Goal: Task Accomplishment & Management: Manage account settings

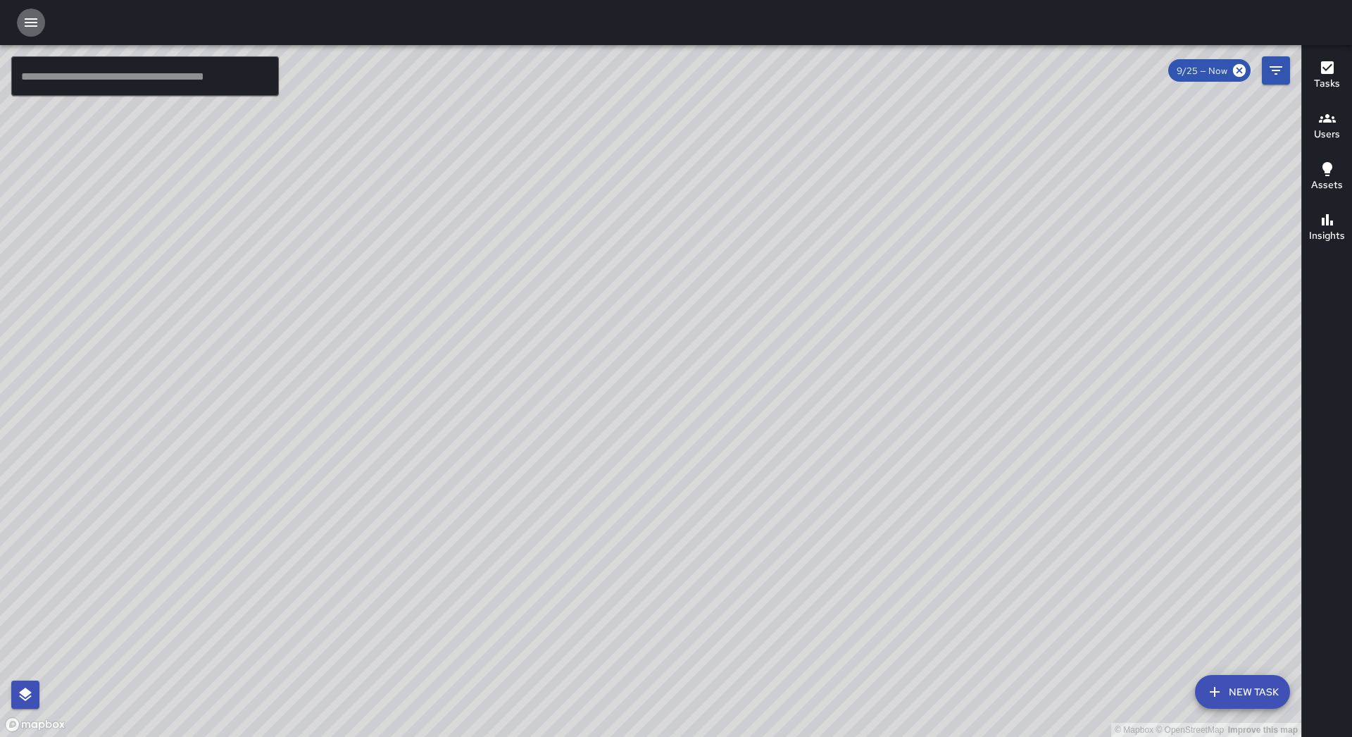
click at [26, 23] on icon "button" at bounding box center [31, 22] width 13 height 8
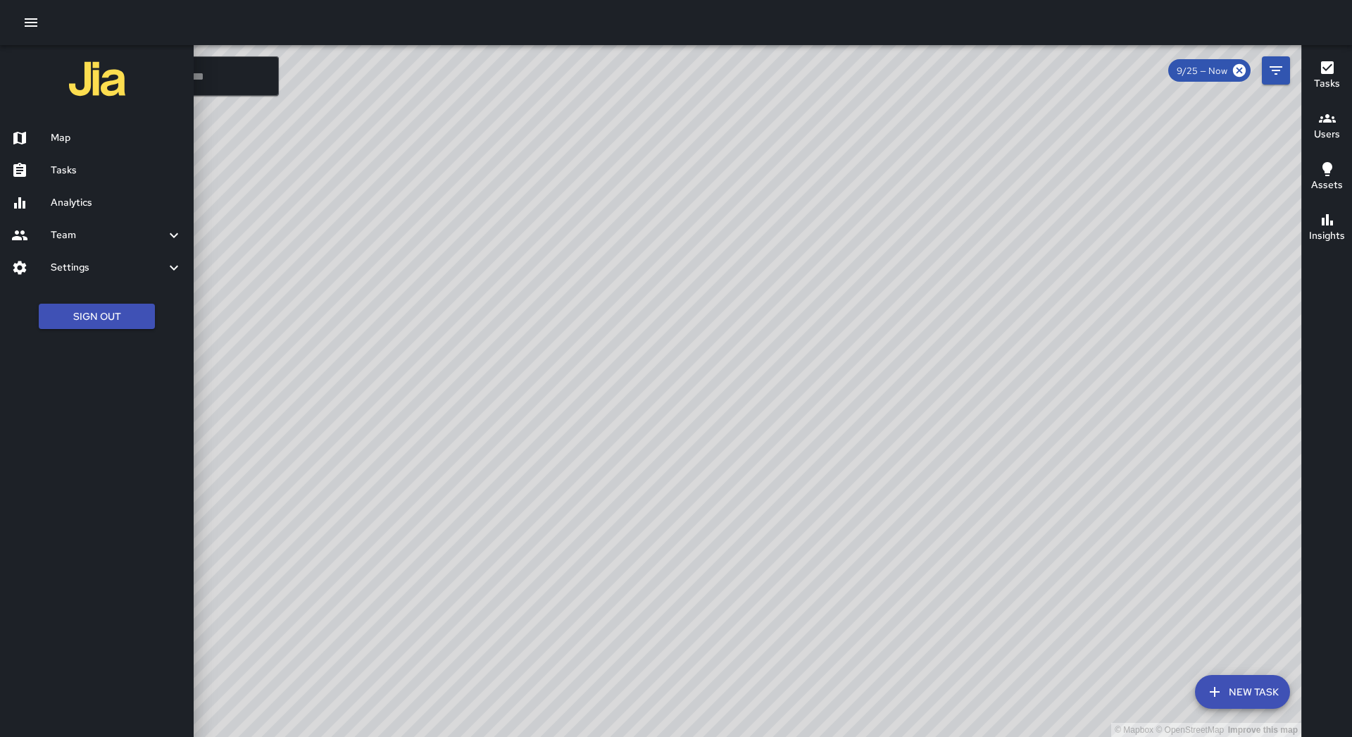
click at [96, 175] on h6 "Tasks" at bounding box center [117, 170] width 132 height 15
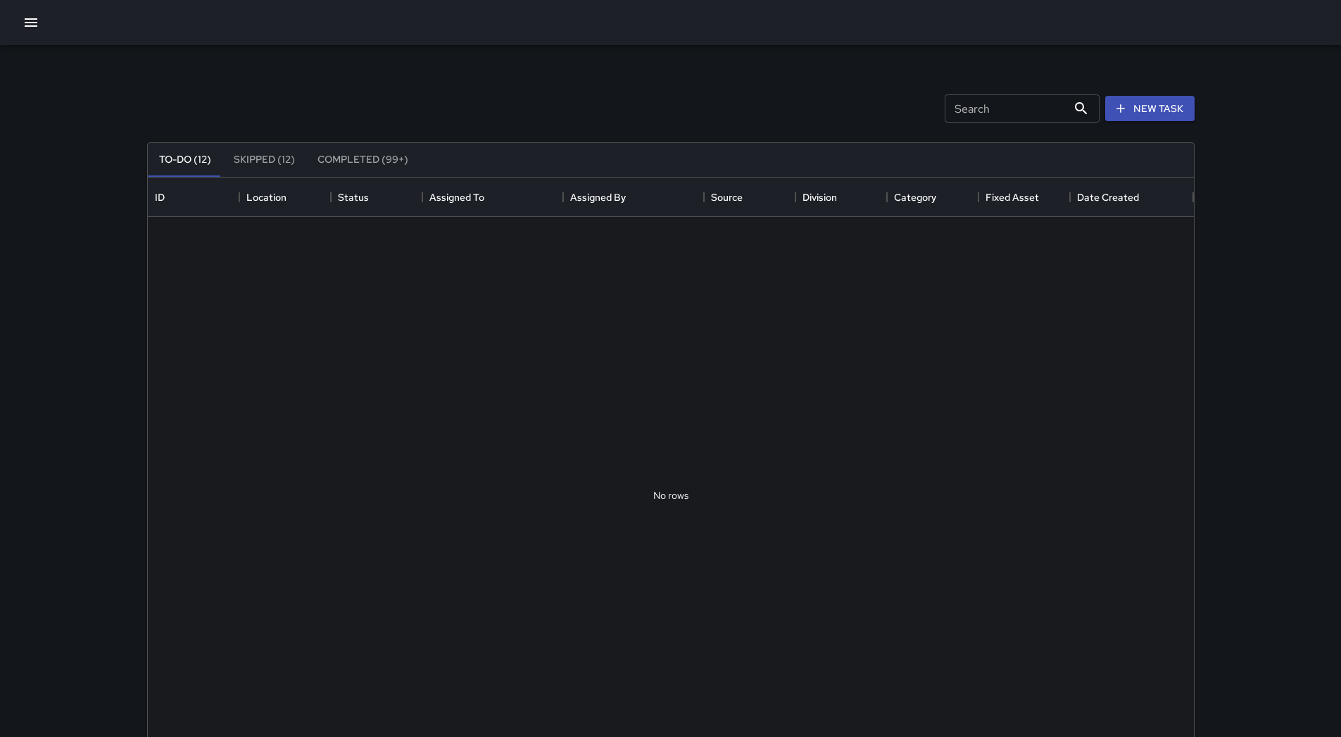
scroll to position [586, 1036]
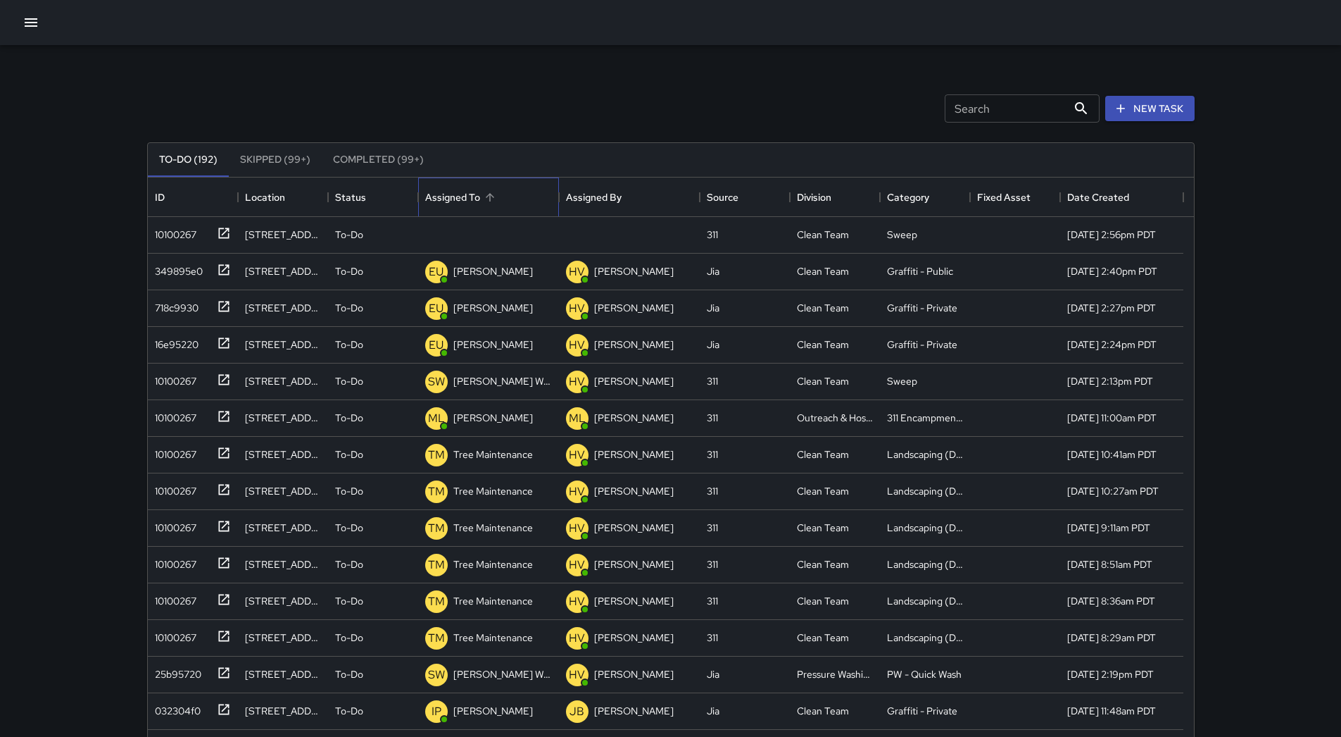
click at [531, 187] on div "Assigned To" at bounding box center [488, 196] width 127 height 39
click at [200, 239] on div "10100267" at bounding box center [190, 231] width 82 height 23
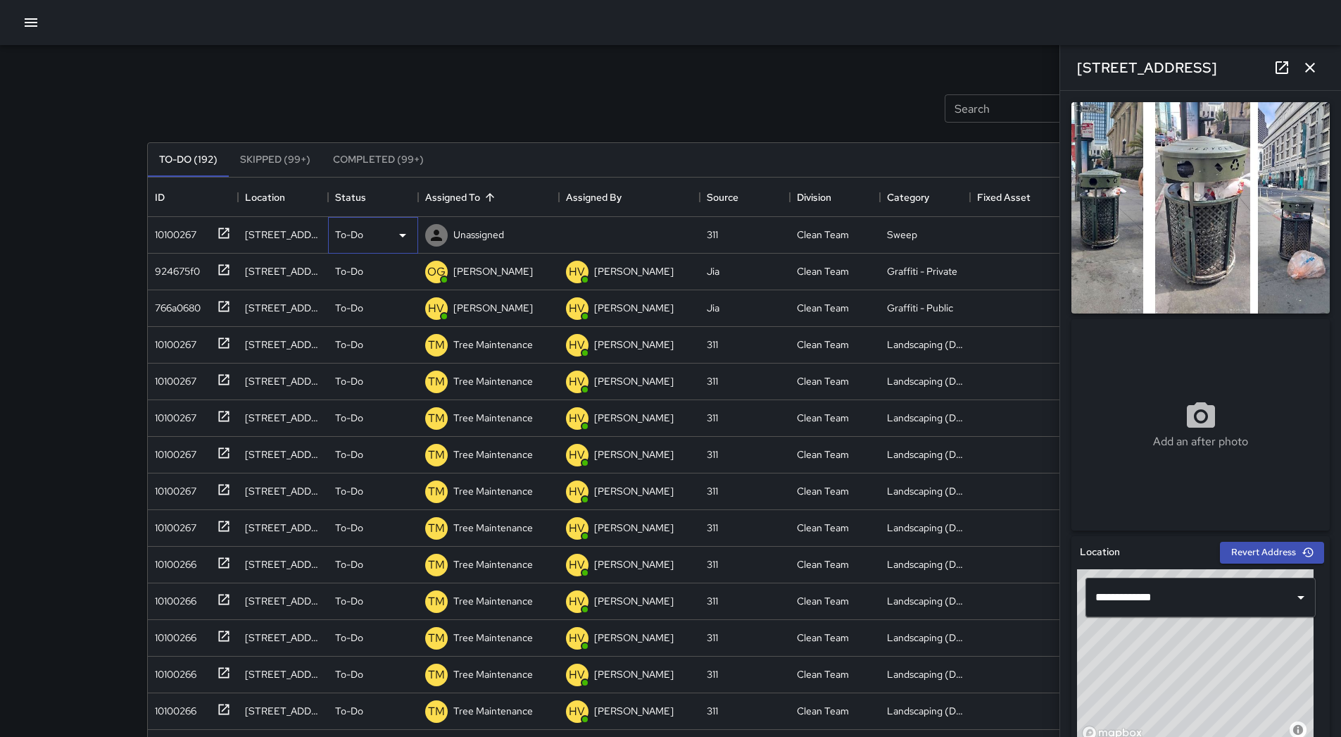
click at [389, 231] on div "To-Do" at bounding box center [373, 235] width 76 height 17
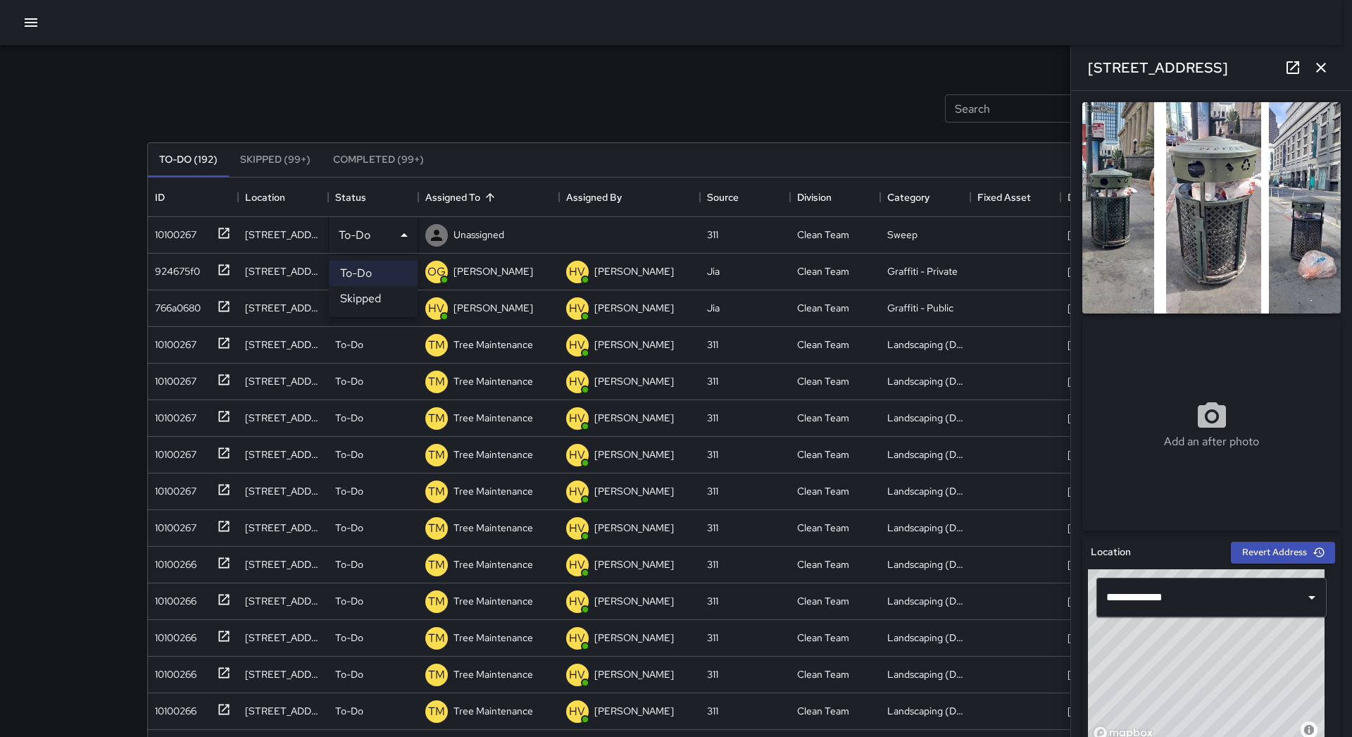
click at [374, 296] on li "Skipped" at bounding box center [373, 298] width 89 height 25
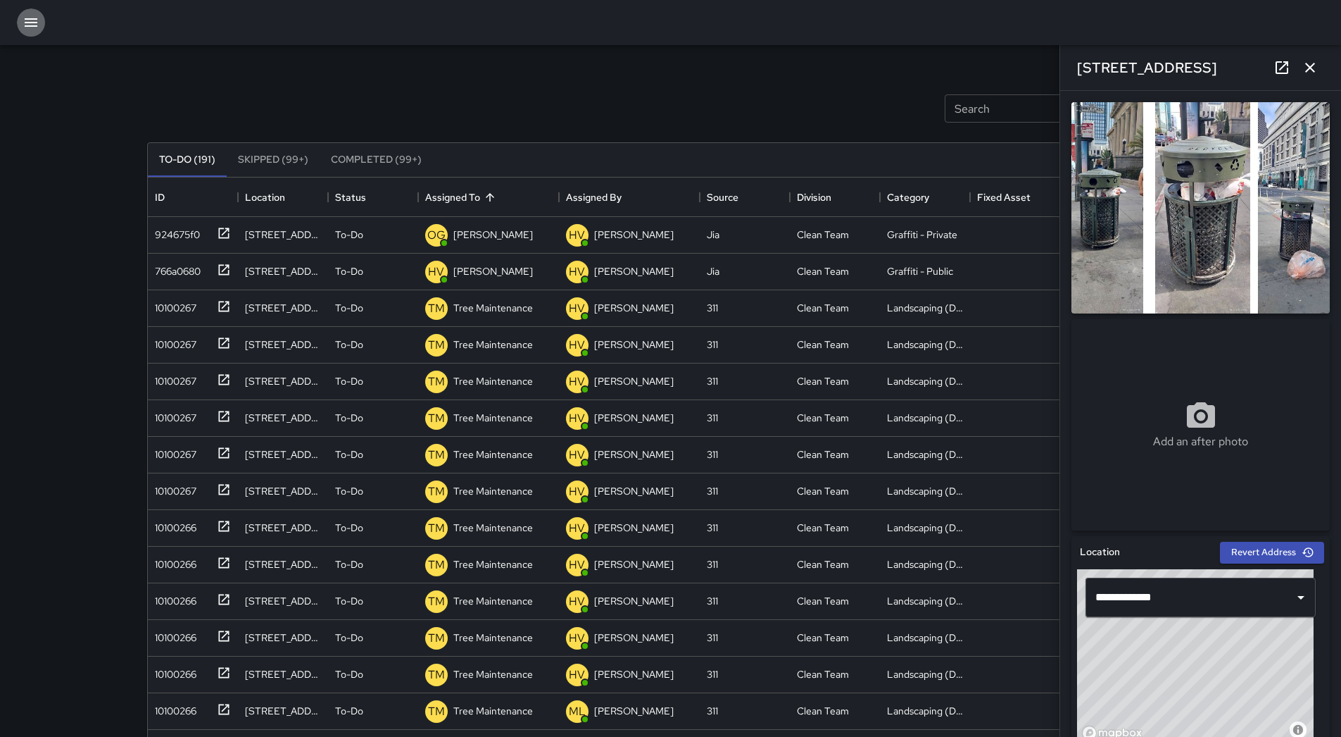
click at [31, 27] on icon "button" at bounding box center [31, 22] width 13 height 8
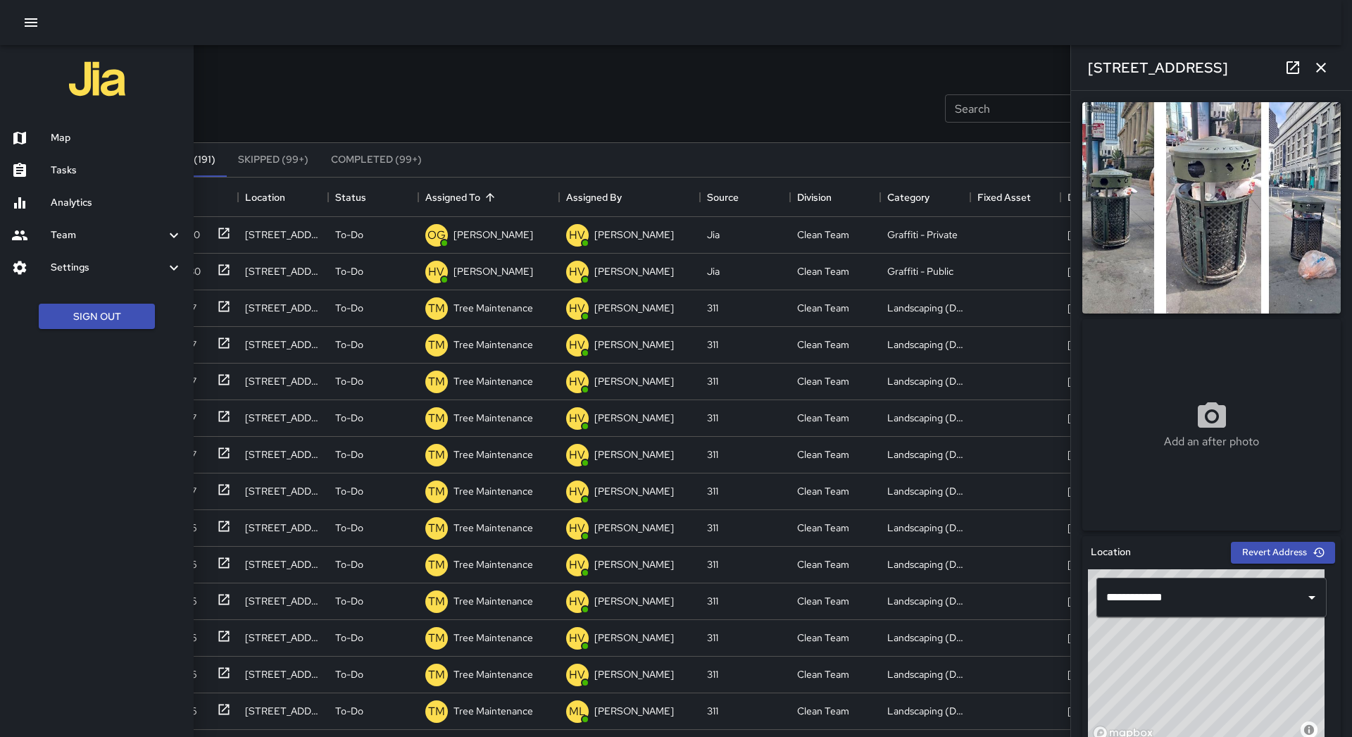
click at [77, 139] on h6 "Map" at bounding box center [117, 137] width 132 height 15
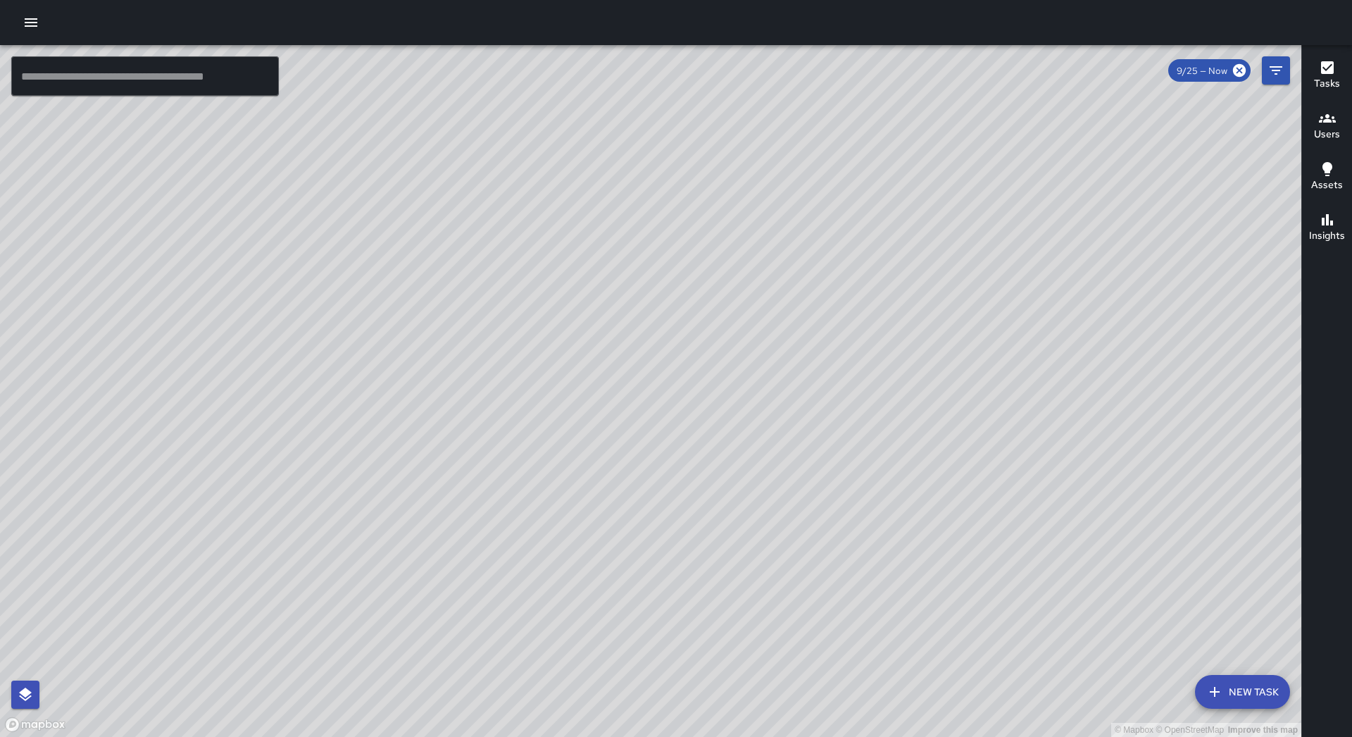
click at [29, 11] on button "button" at bounding box center [31, 22] width 28 height 28
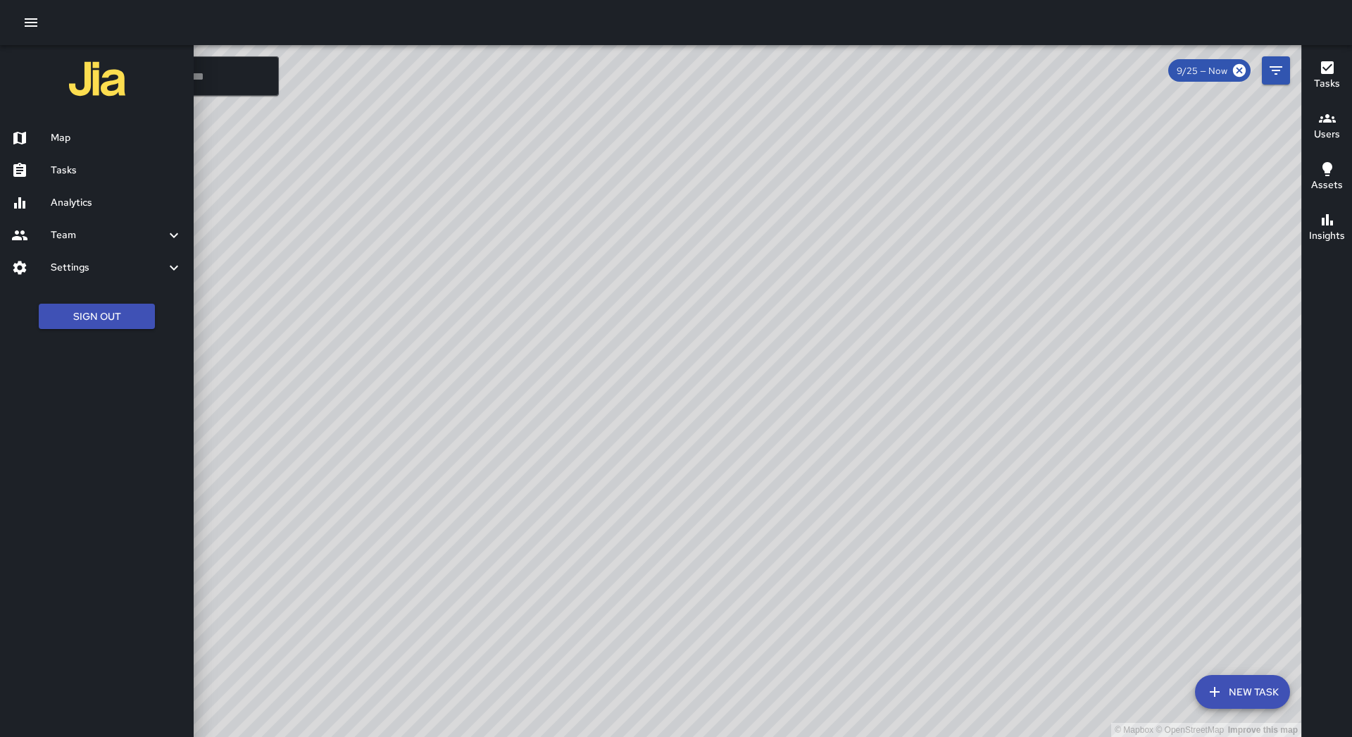
click at [96, 170] on h6 "Tasks" at bounding box center [117, 170] width 132 height 15
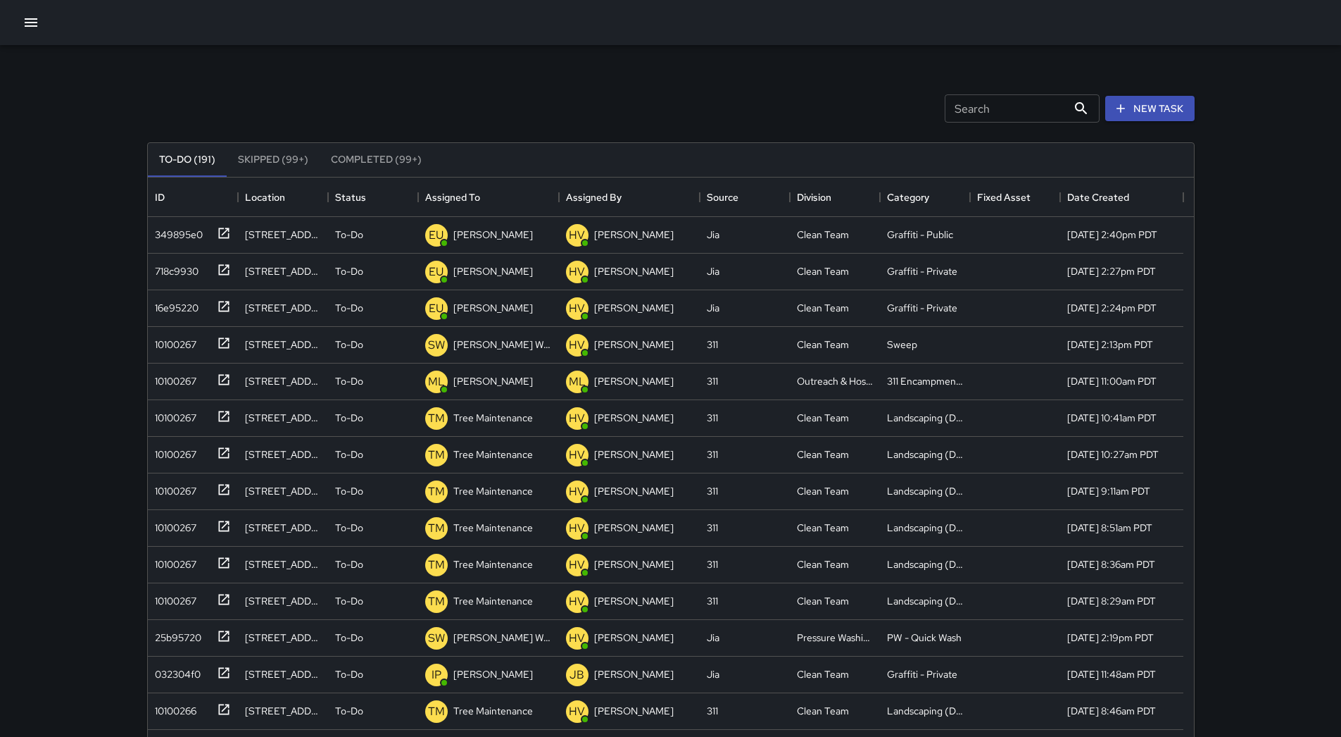
scroll to position [586, 1036]
click at [477, 184] on div "Assigned To" at bounding box center [452, 196] width 55 height 39
click at [18, 23] on button "button" at bounding box center [31, 22] width 28 height 28
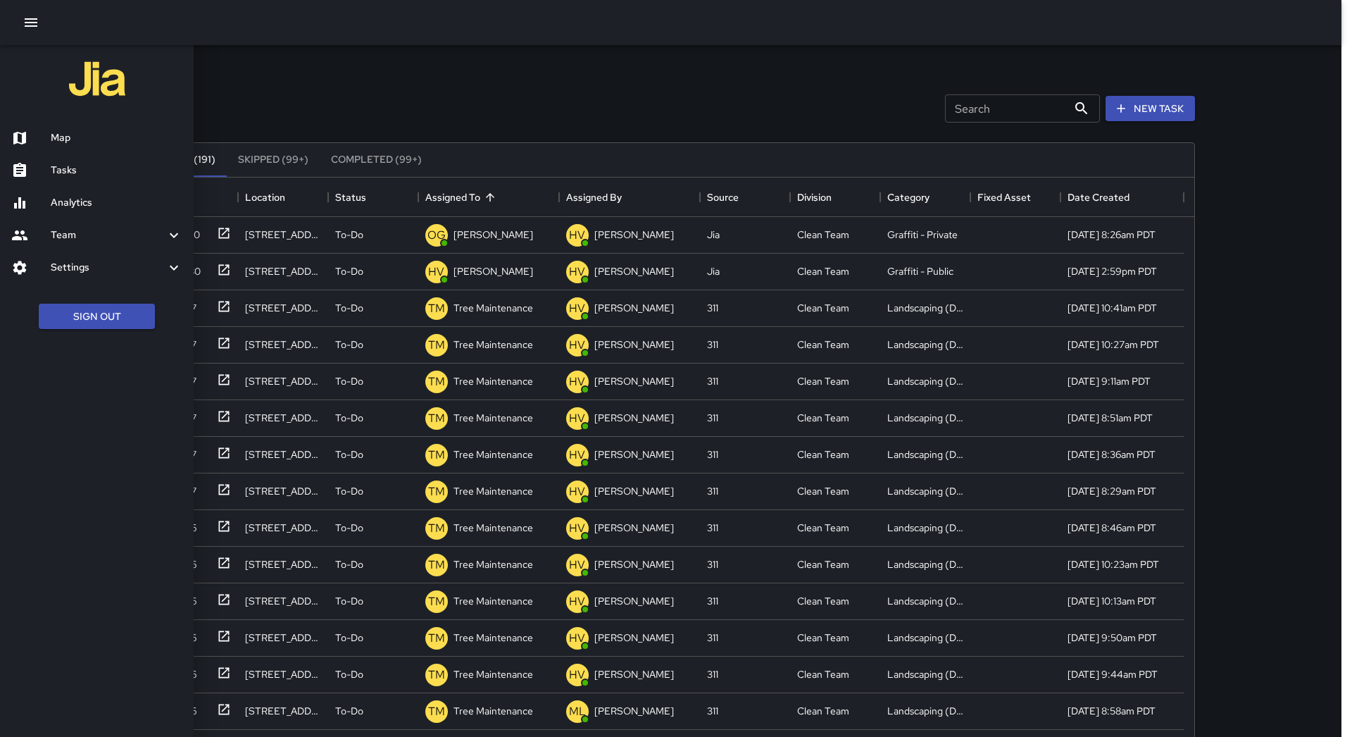
click at [63, 135] on h6 "Map" at bounding box center [117, 137] width 132 height 15
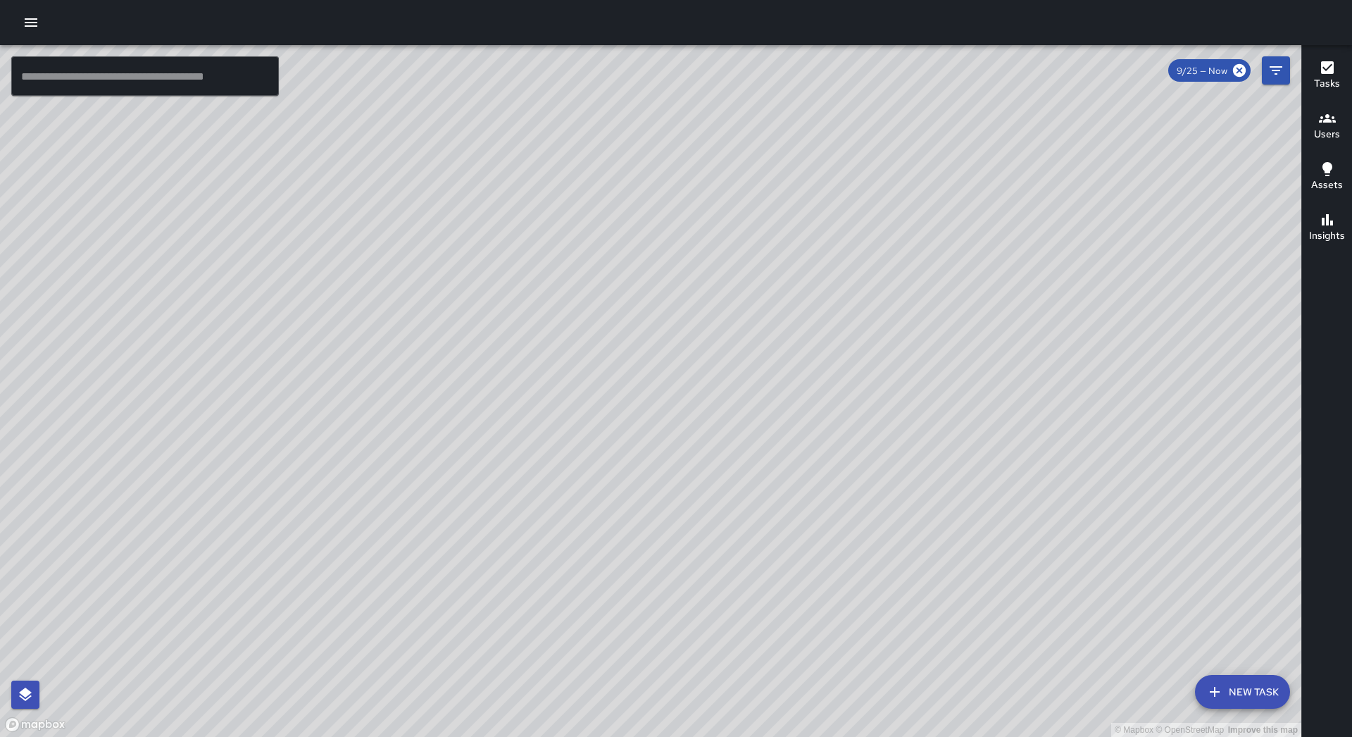
click at [33, 32] on button "button" at bounding box center [31, 22] width 28 height 28
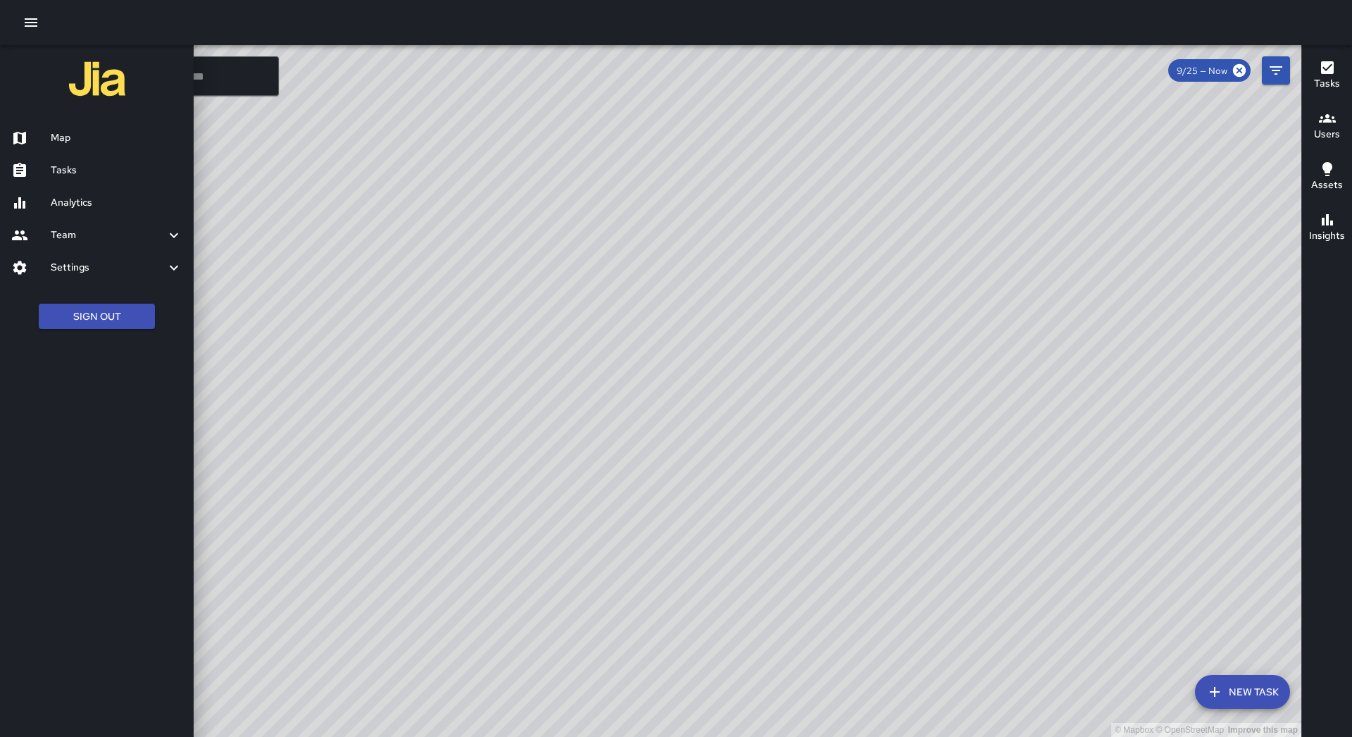
click at [89, 167] on h6 "Tasks" at bounding box center [117, 170] width 132 height 15
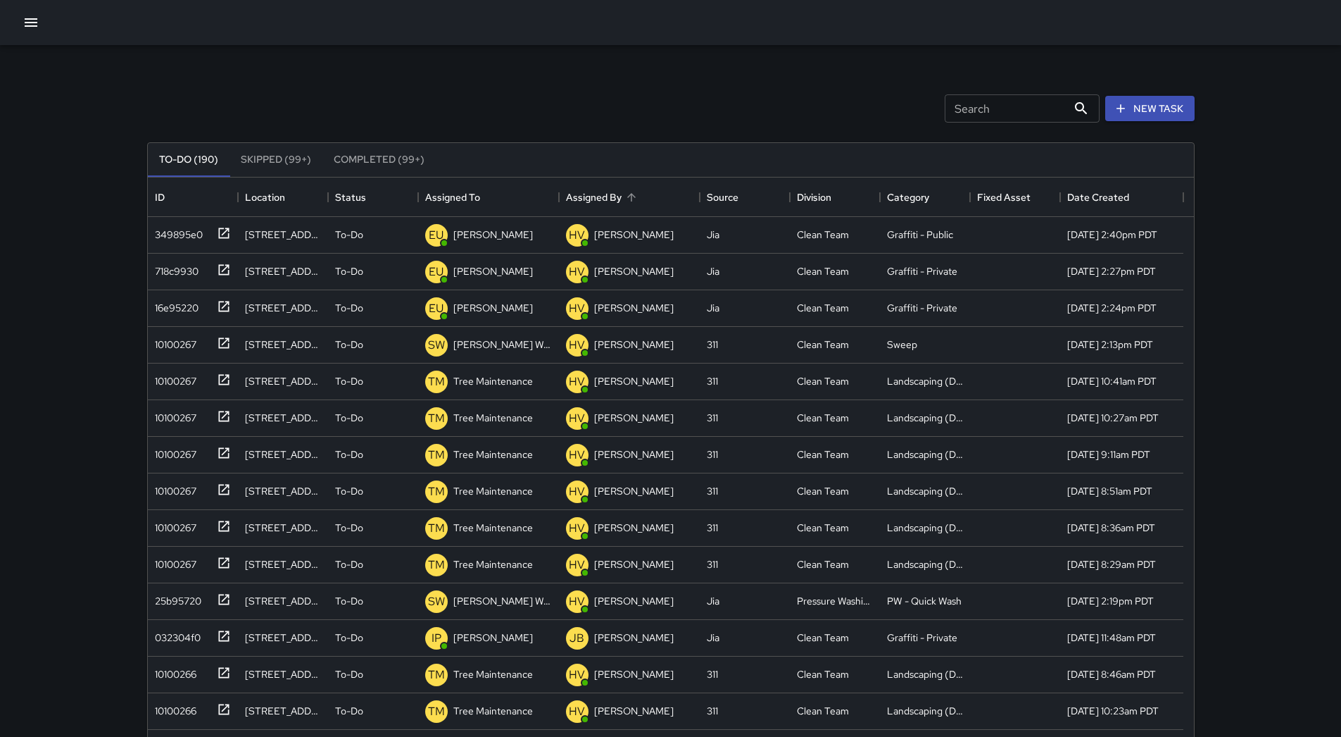
scroll to position [586, 1036]
click at [506, 187] on div "Assigned To" at bounding box center [488, 196] width 127 height 39
click at [182, 273] on div "766a0680" at bounding box center [174, 268] width 51 height 20
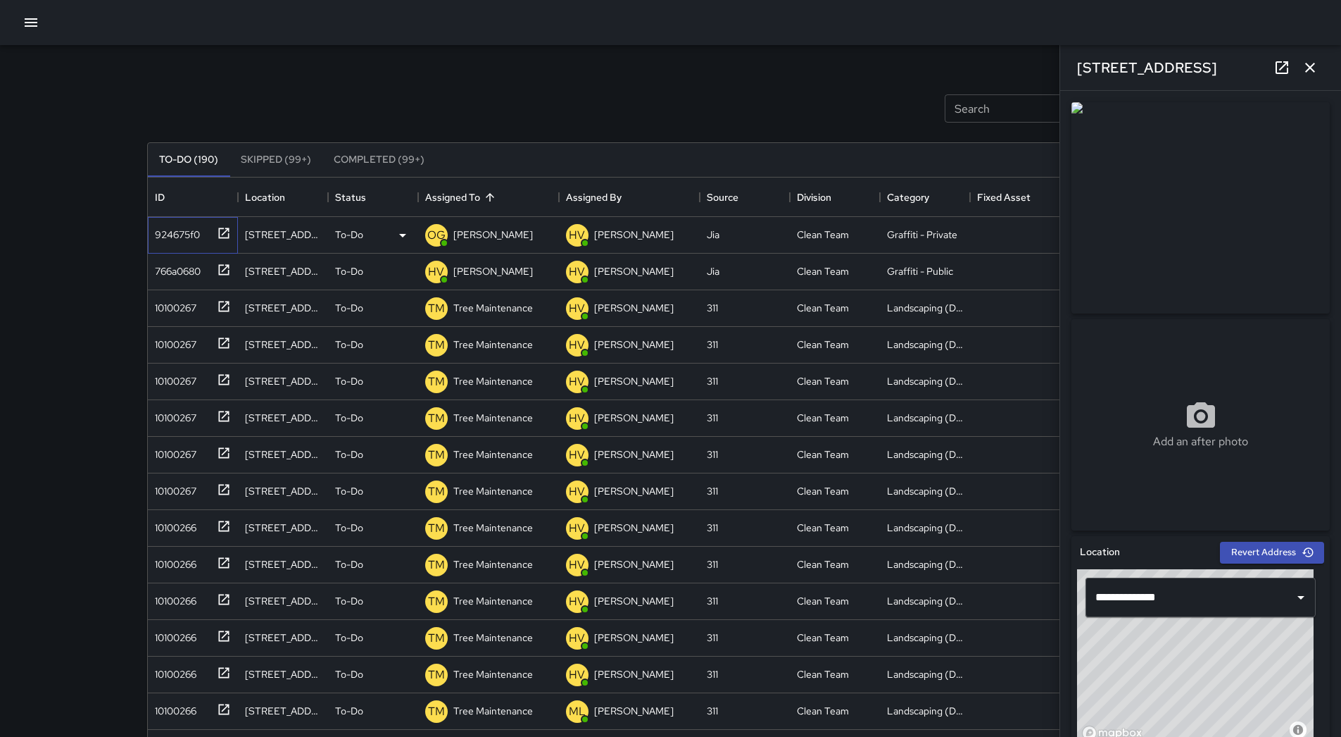
click at [203, 242] on div "924675f0" at bounding box center [190, 231] width 82 height 23
click at [29, 31] on button "button" at bounding box center [31, 22] width 28 height 28
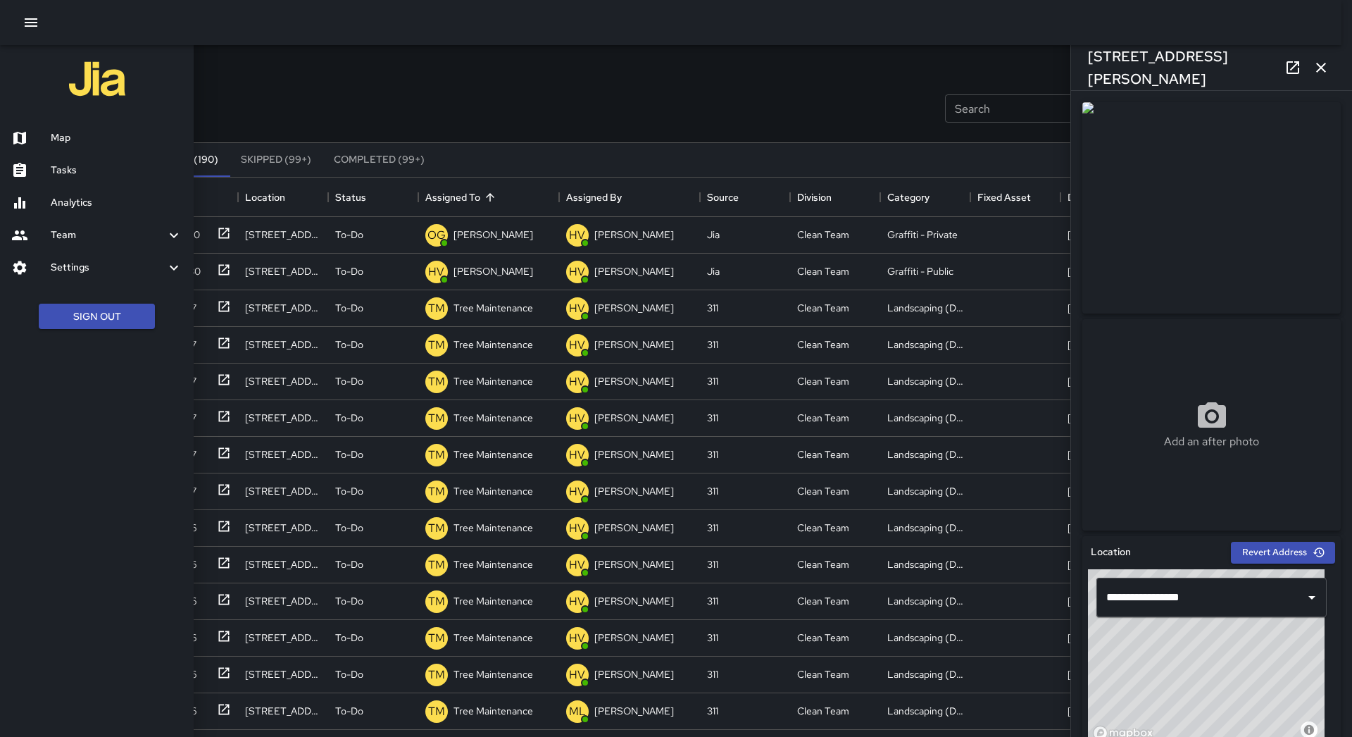
click at [76, 125] on div "Map" at bounding box center [97, 138] width 194 height 32
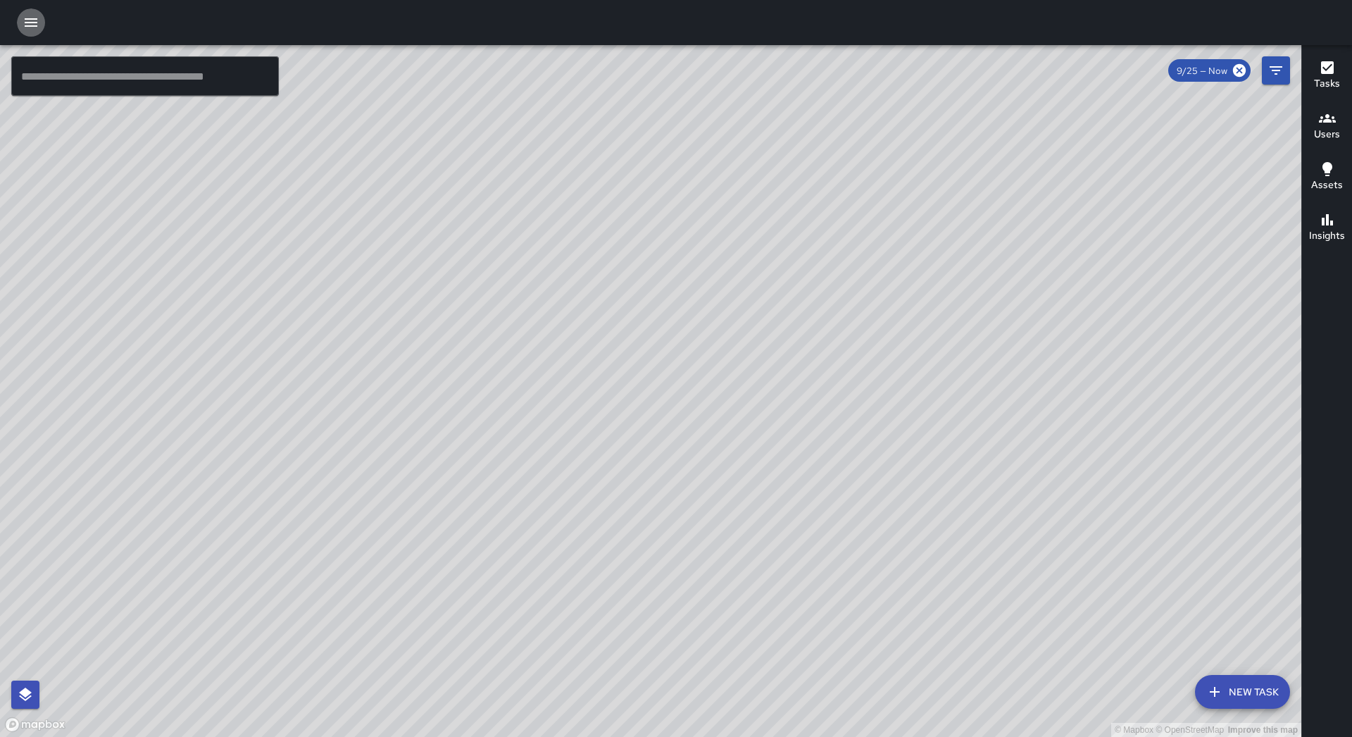
click at [25, 23] on icon "button" at bounding box center [31, 22] width 13 height 8
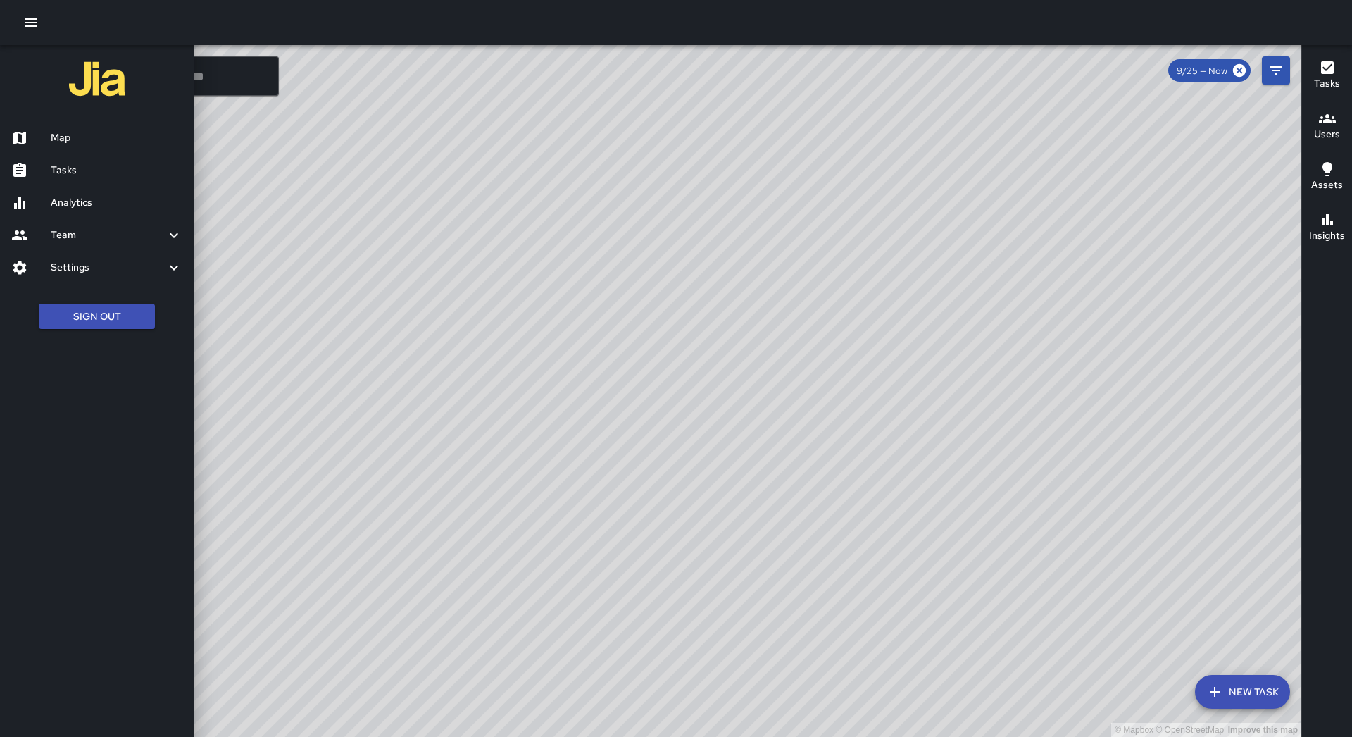
click at [46, 172] on div at bounding box center [30, 170] width 39 height 17
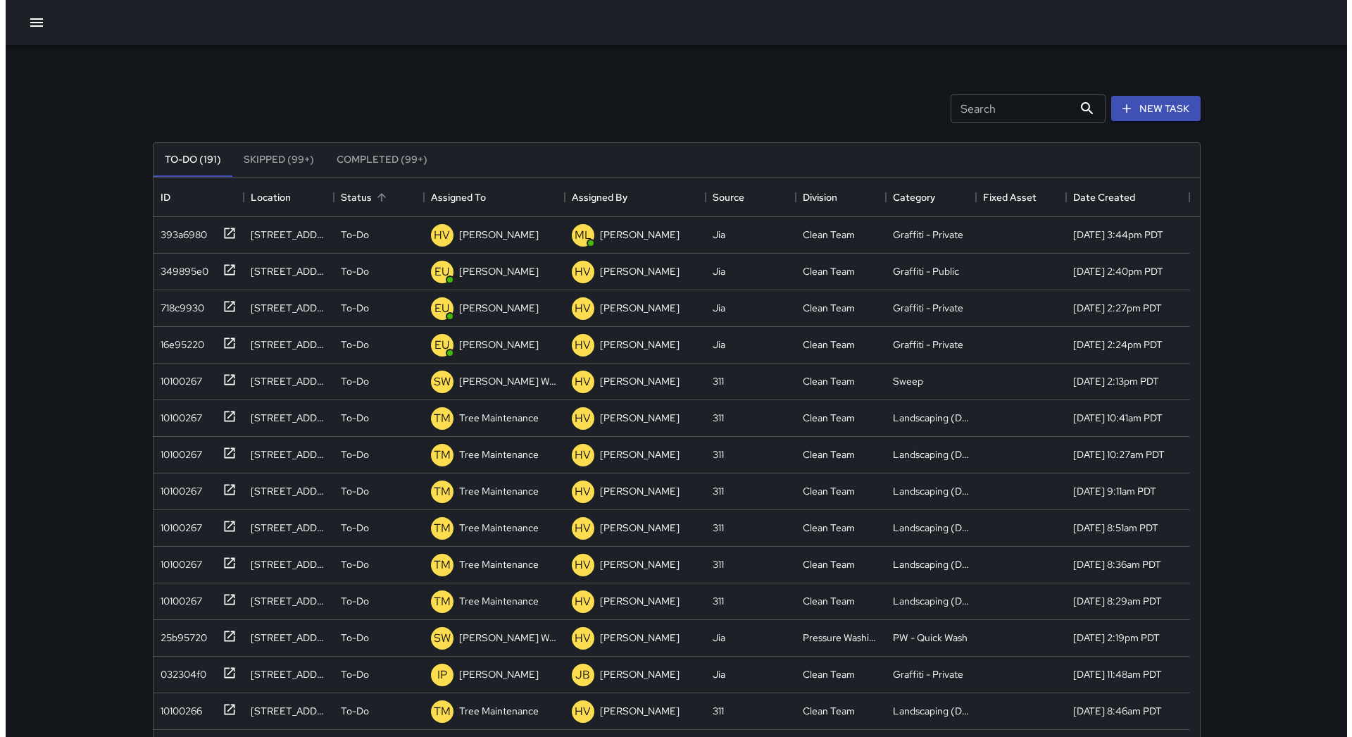
scroll to position [586, 1036]
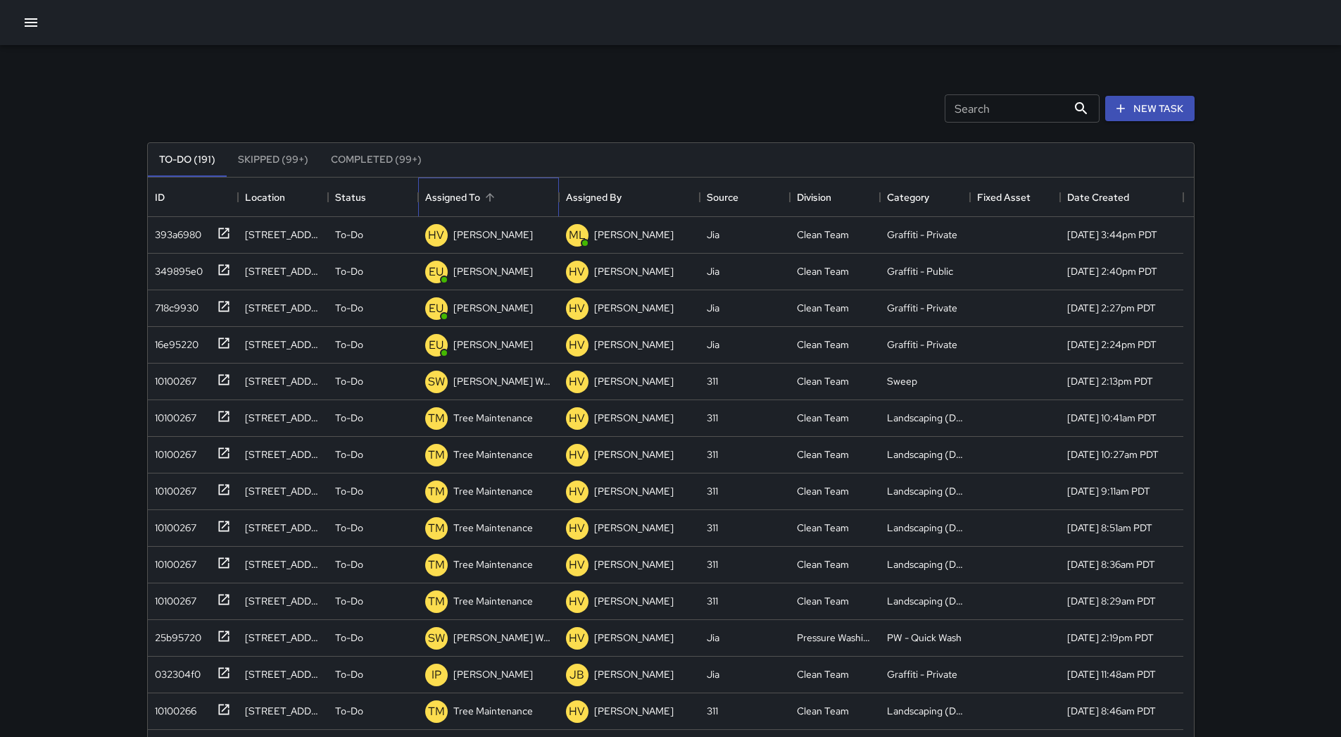
click at [475, 196] on div "Assigned To" at bounding box center [452, 196] width 55 height 39
click at [29, 25] on icon "button" at bounding box center [31, 22] width 17 height 17
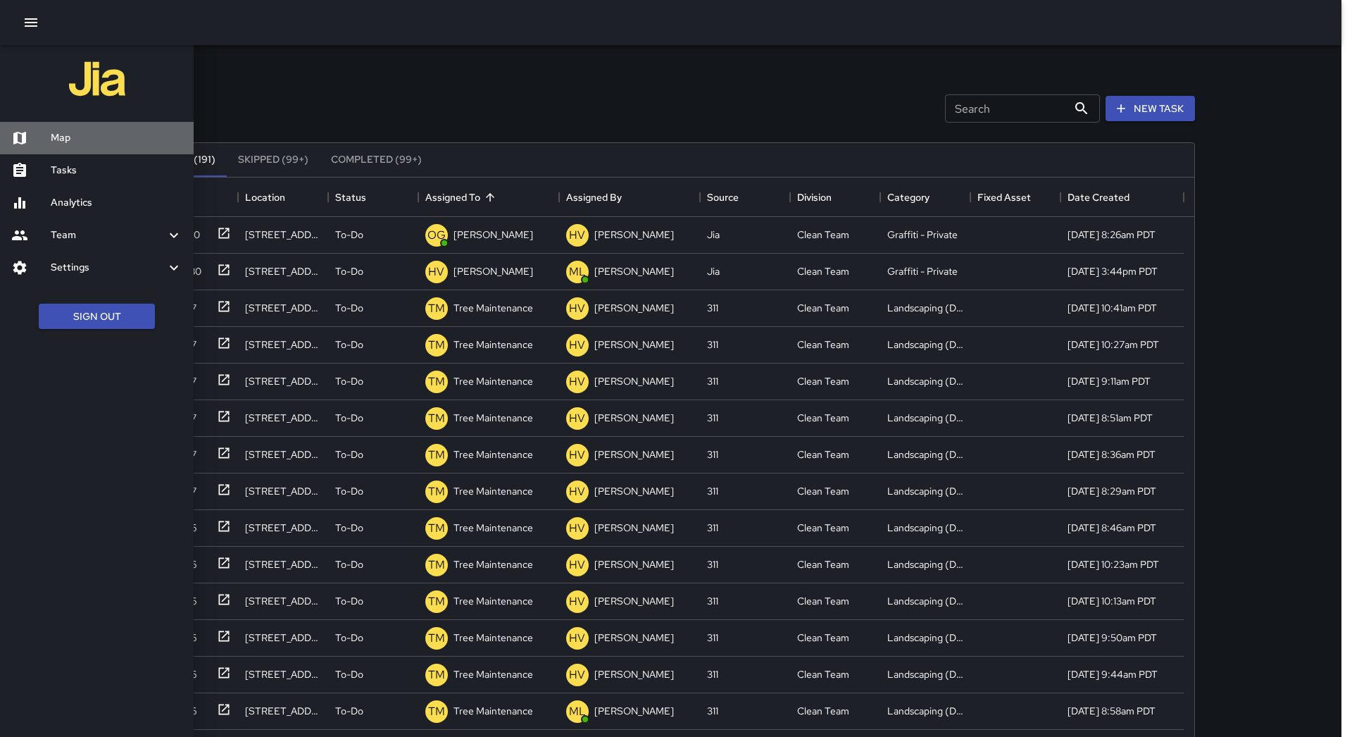
click at [93, 135] on h6 "Map" at bounding box center [117, 137] width 132 height 15
